Goal: Task Accomplishment & Management: Manage account settings

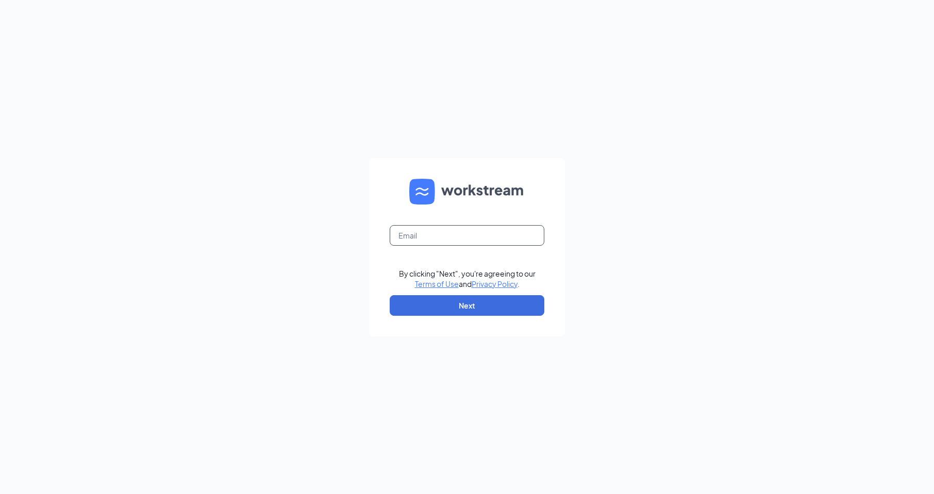
click at [435, 237] on input "text" at bounding box center [467, 235] width 155 height 21
type input "[EMAIL_ADDRESS][DOMAIN_NAME]"
click at [469, 307] on button "Next" at bounding box center [467, 305] width 155 height 21
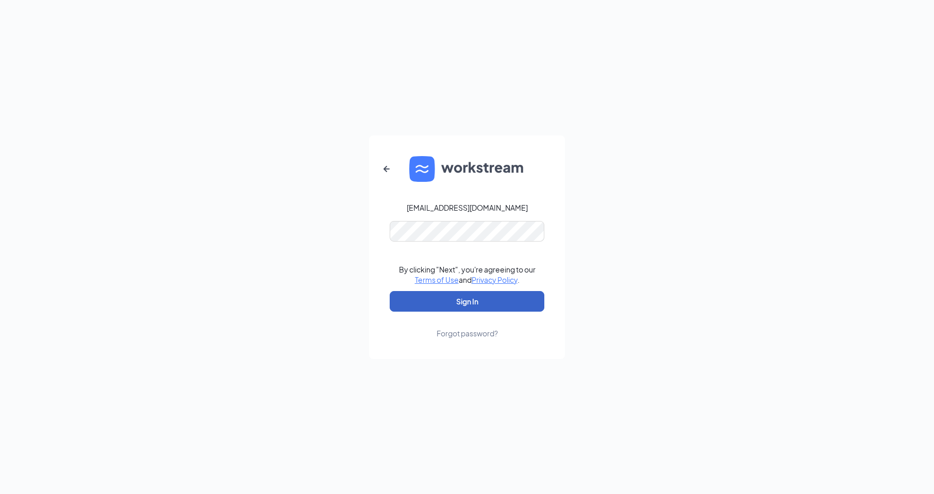
click at [456, 296] on button "Sign In" at bounding box center [467, 301] width 155 height 21
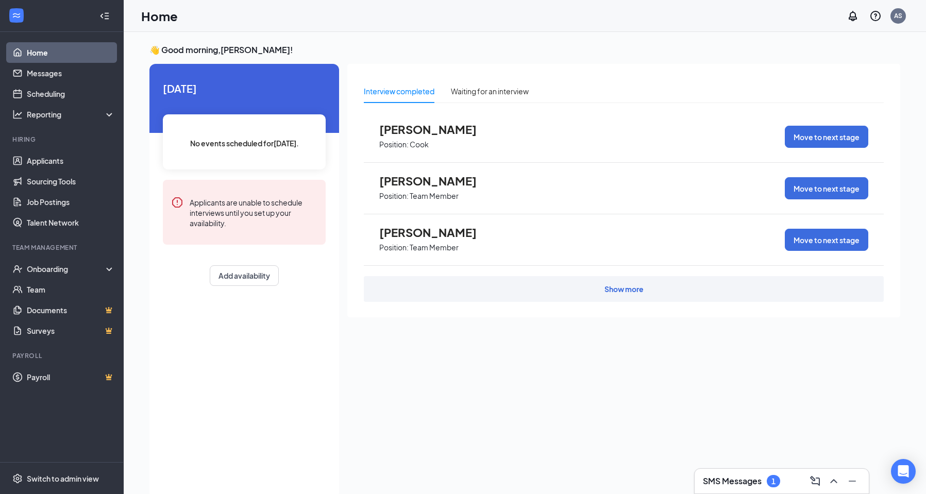
click at [751, 480] on h3 "SMS Messages" at bounding box center [732, 481] width 59 height 11
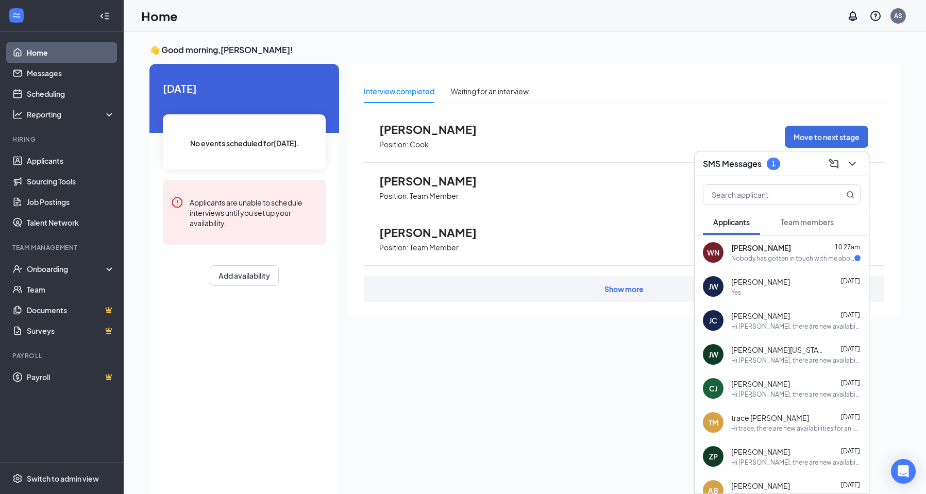
click at [802, 254] on div "Nobody has gotten in touch with me about interview time" at bounding box center [792, 258] width 123 height 9
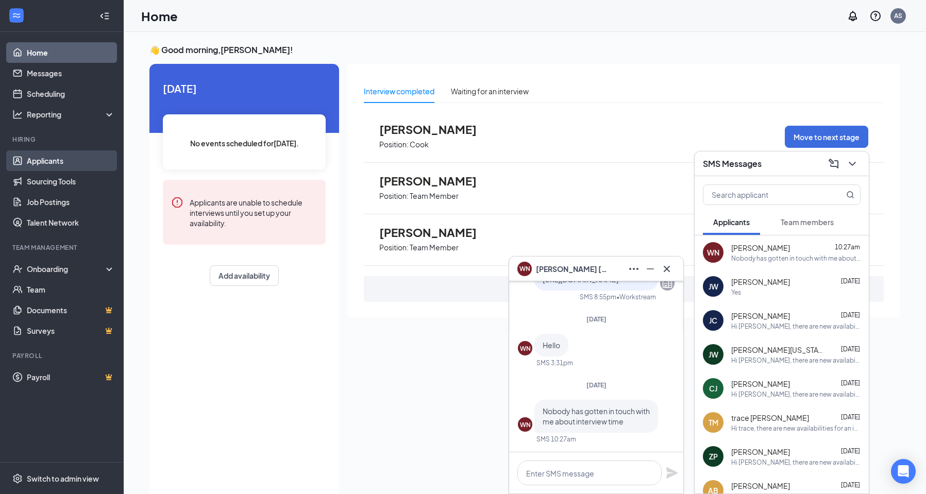
click at [30, 159] on link "Applicants" at bounding box center [71, 161] width 88 height 21
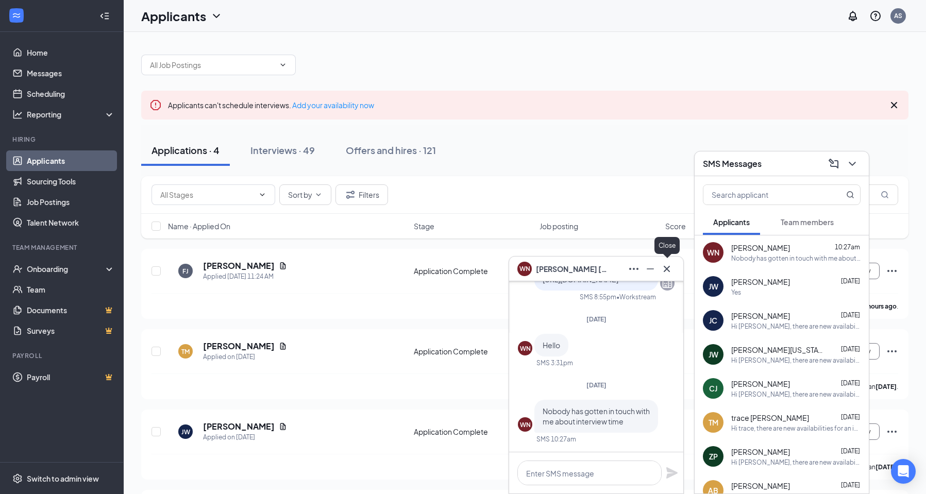
click at [667, 270] on icon "Cross" at bounding box center [667, 269] width 12 height 12
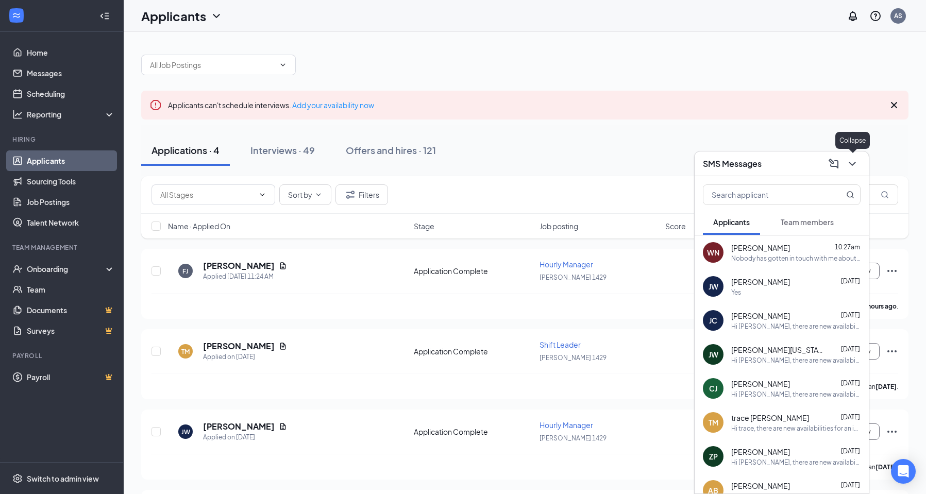
click at [853, 160] on icon "ChevronDown" at bounding box center [852, 164] width 12 height 12
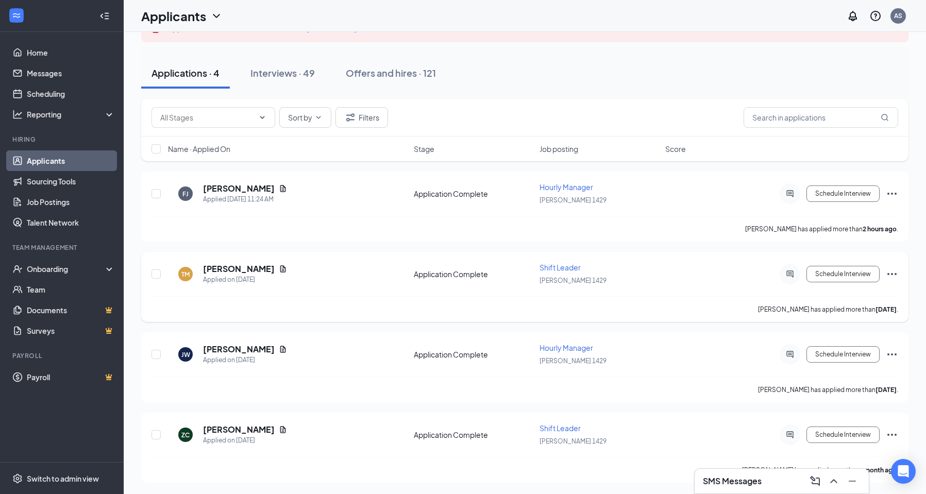
scroll to position [78, 0]
